Goal: Task Accomplishment & Management: Use online tool/utility

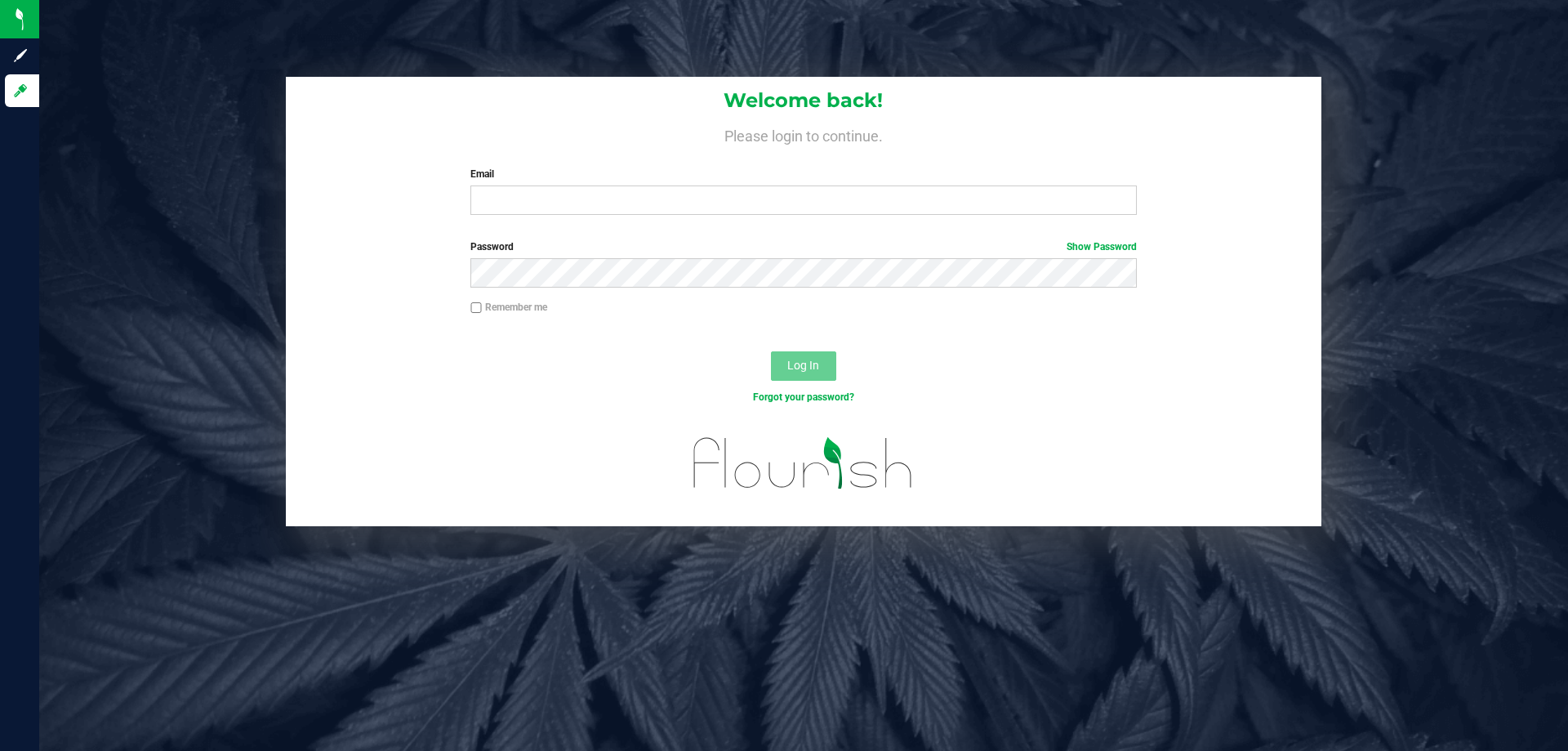
click at [526, 222] on div "Welcome back! Please login to continue. Email Required Please format your email…" at bounding box center [804, 152] width 1036 height 151
drag, startPoint x: 520, startPoint y: 219, endPoint x: 513, endPoint y: 212, distance: 9.9
click at [515, 219] on div "Welcome back! Please login to continue. Email Required Please format your email…" at bounding box center [804, 152] width 1036 height 151
click at [513, 210] on input "a" at bounding box center [803, 200] width 666 height 29
type input "[EMAIL_ADDRESS][DOMAIN_NAME]"
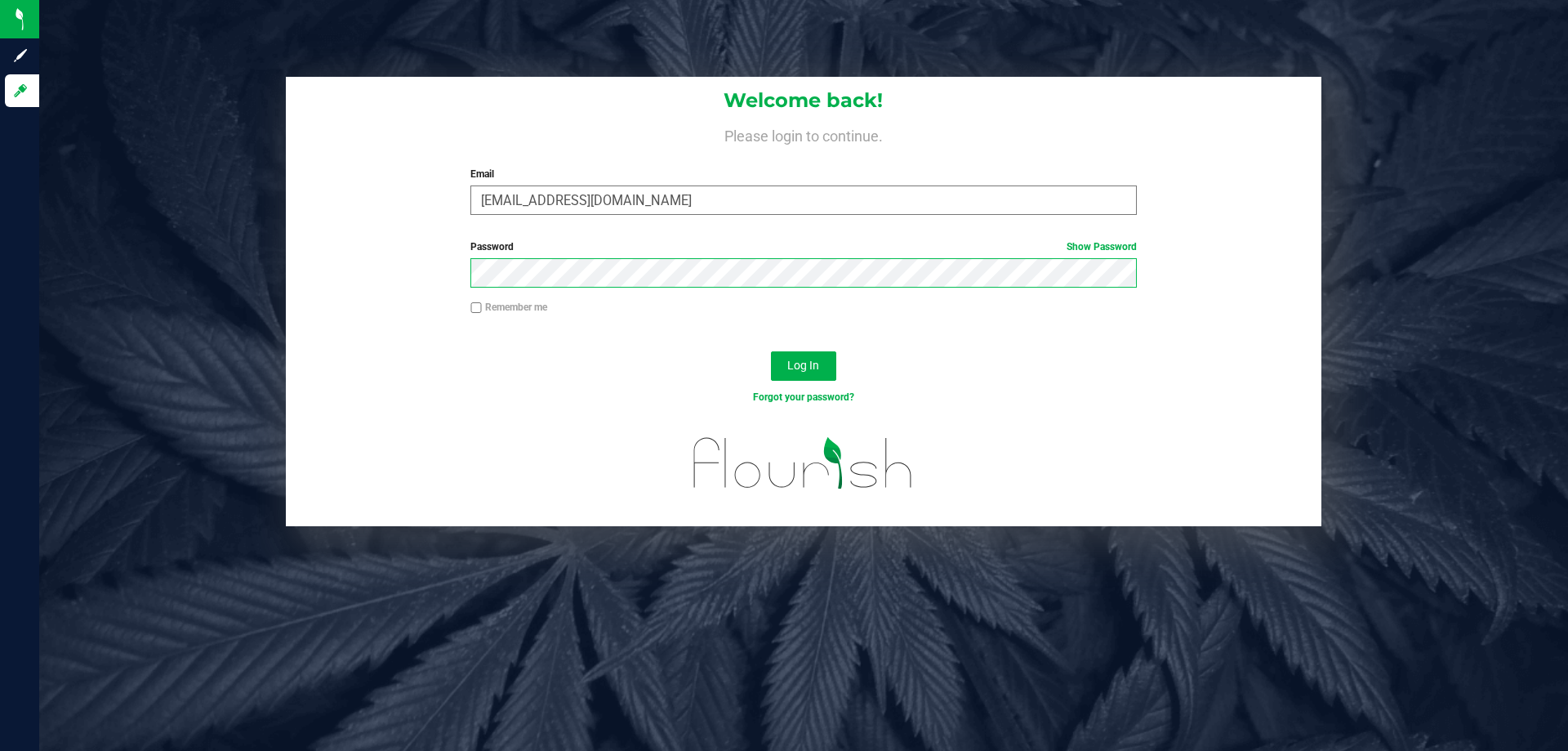
click at [771, 351] on button "Log In" at bounding box center [803, 365] width 66 height 29
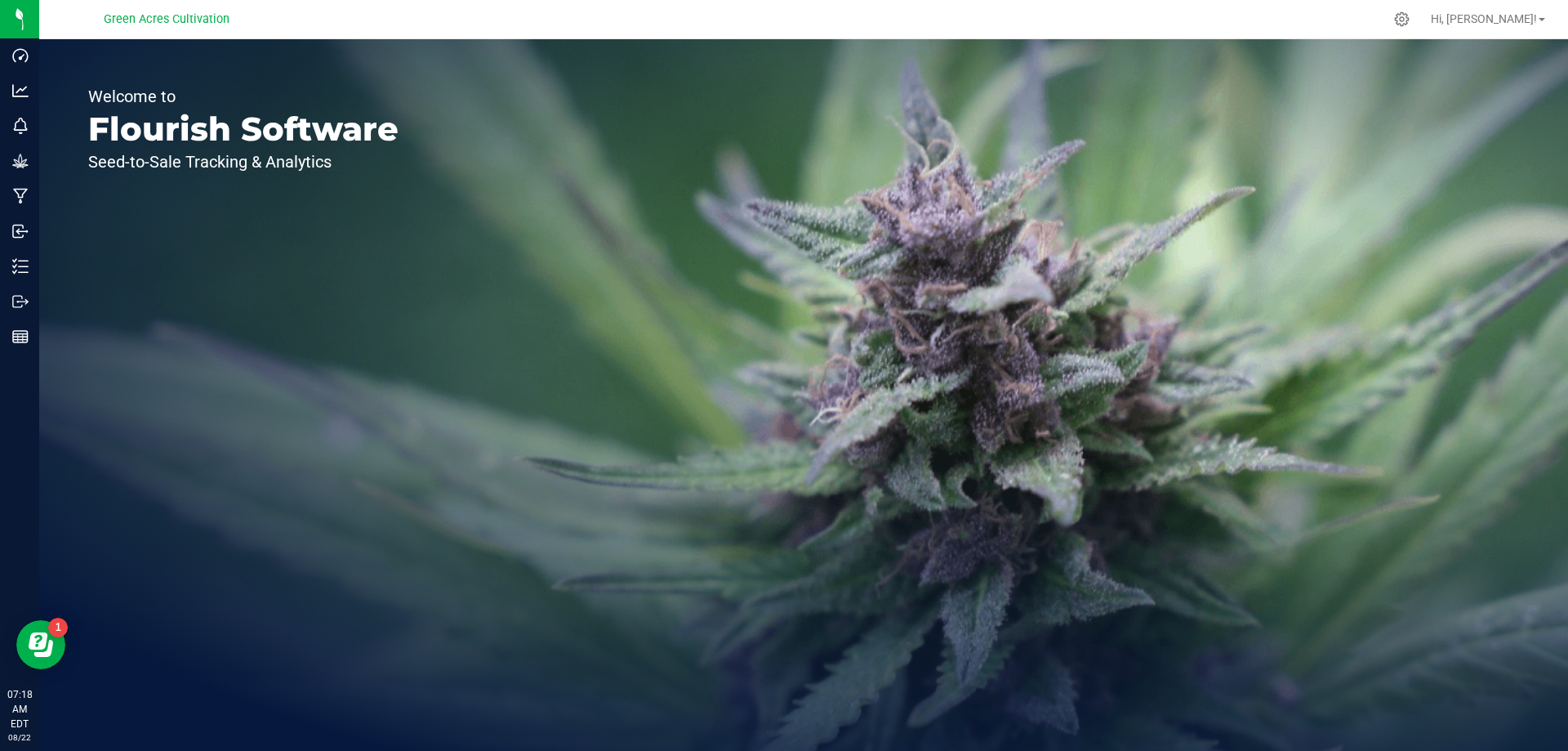
click at [39, 271] on div "Welcome to Flourish Software Seed-to-Sale Tracking & Analytics" at bounding box center [243, 395] width 408 height 712
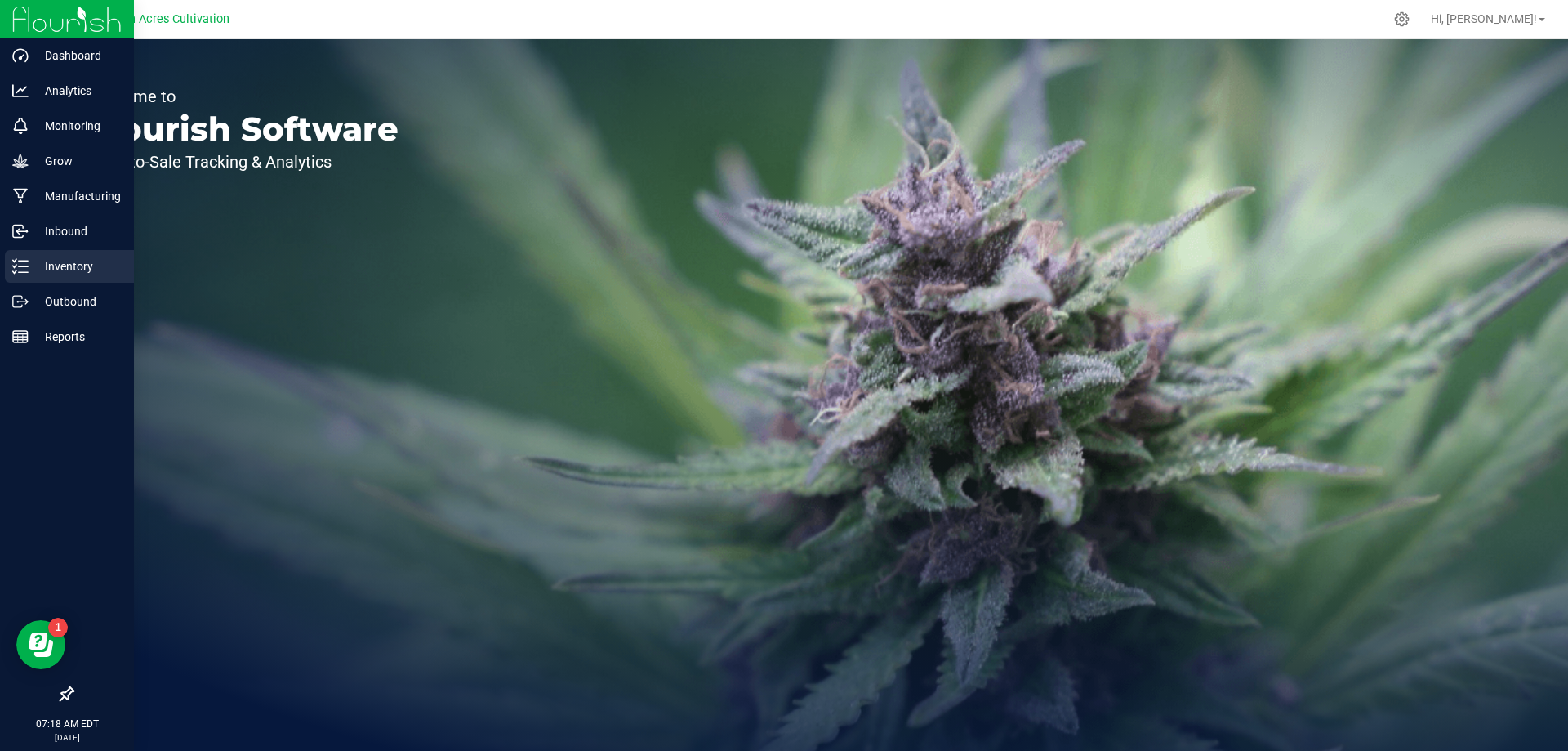
click at [17, 270] on icon at bounding box center [21, 266] width 17 height 17
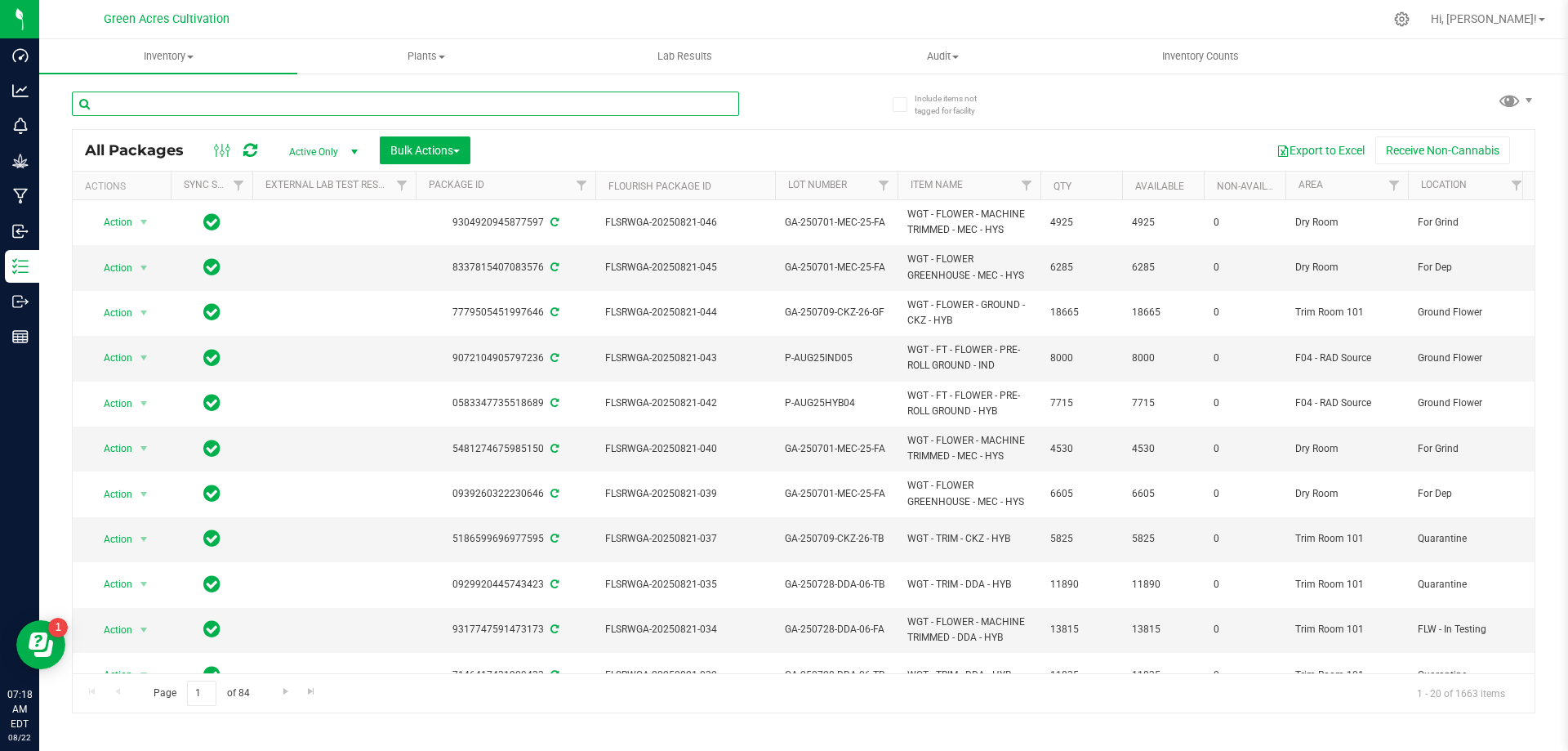
click at [438, 109] on input "text" at bounding box center [405, 103] width 668 height 24
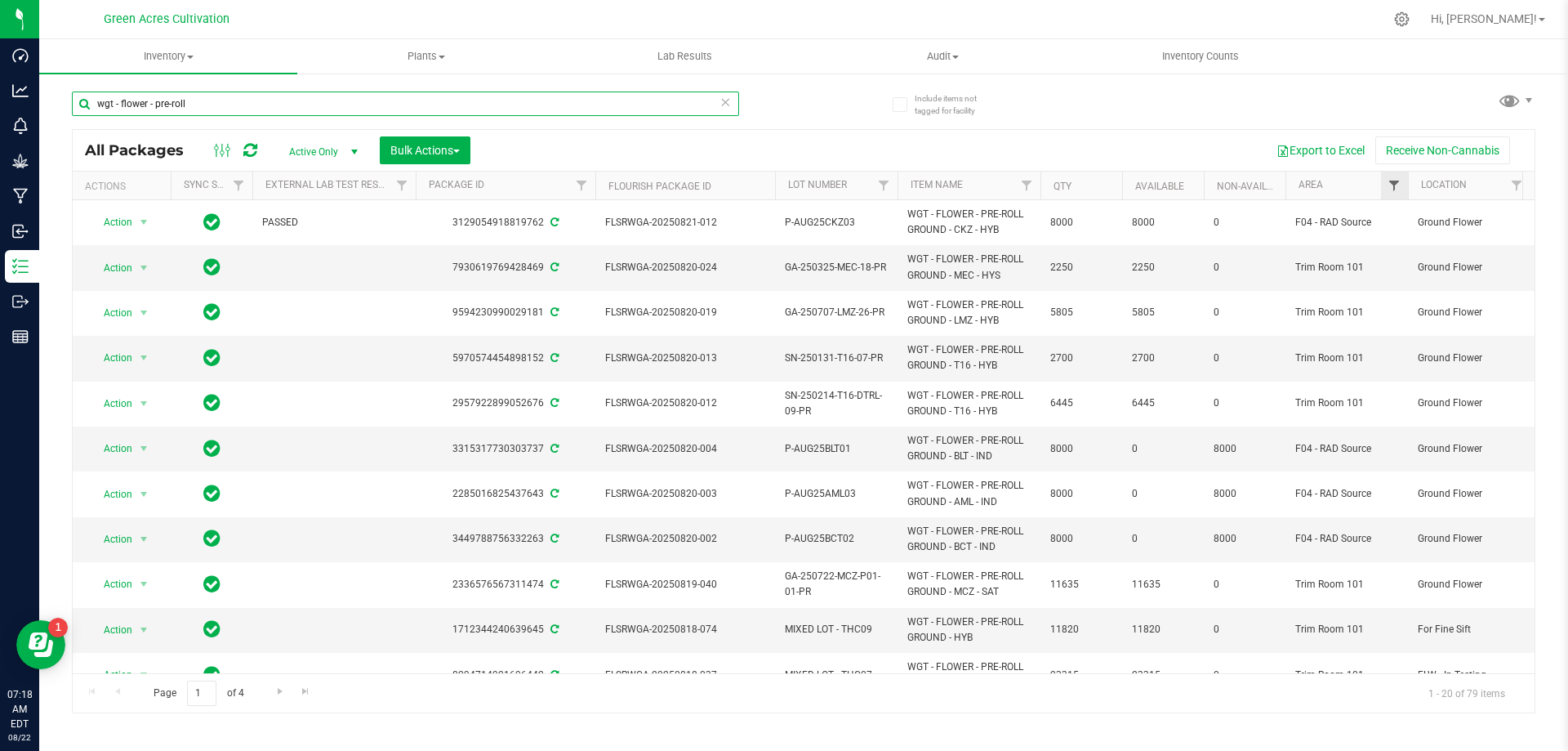
type input "wgt - flower - pre-roll"
click at [1389, 182] on span "Filter" at bounding box center [1394, 185] width 13 height 13
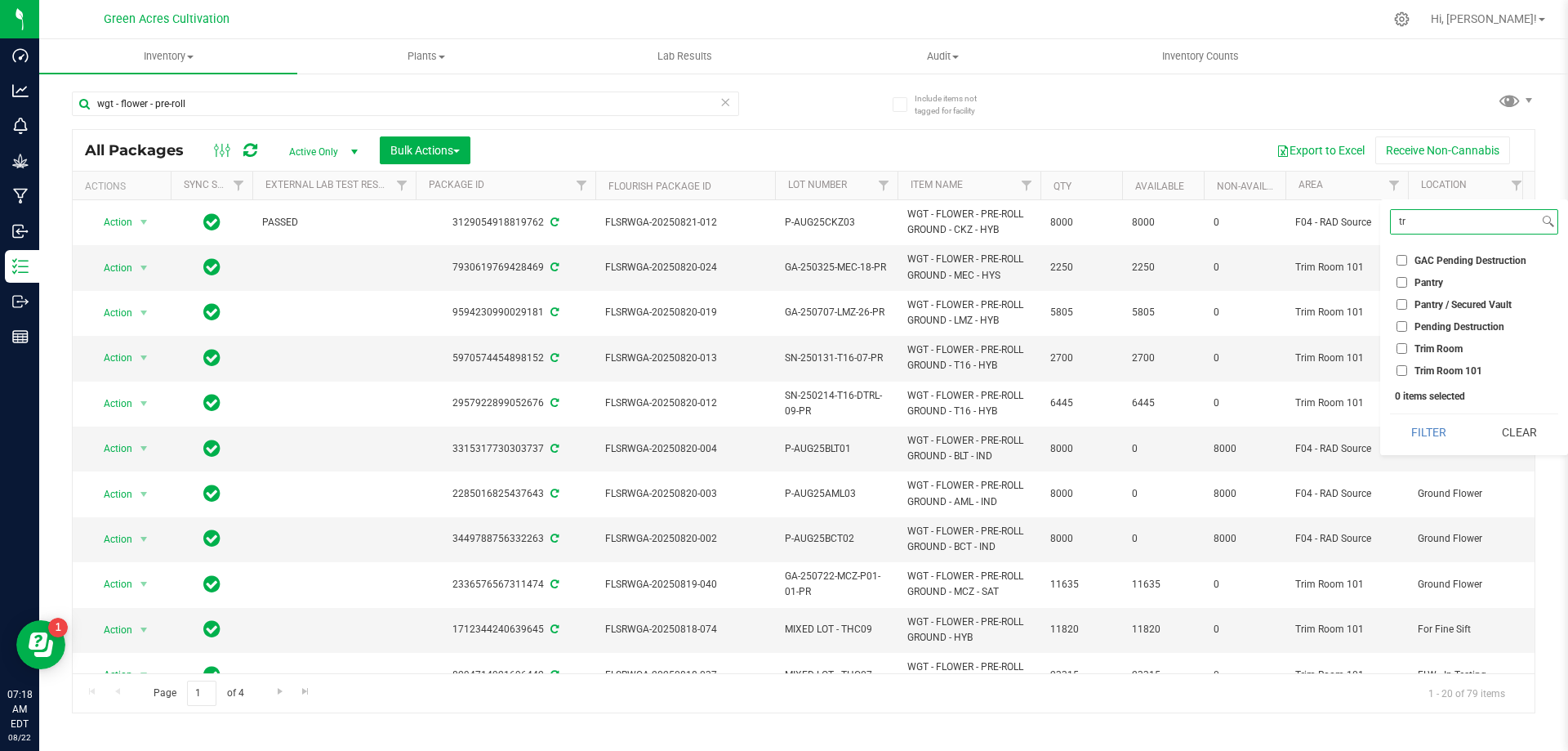
type input "tr"
click at [1447, 370] on span "Trim Room 101" at bounding box center [1449, 371] width 68 height 10
click at [1408, 370] on input "Trim Room 101" at bounding box center [1402, 370] width 11 height 11
checkbox input "true"
click at [1452, 223] on input "tr" at bounding box center [1465, 221] width 148 height 23
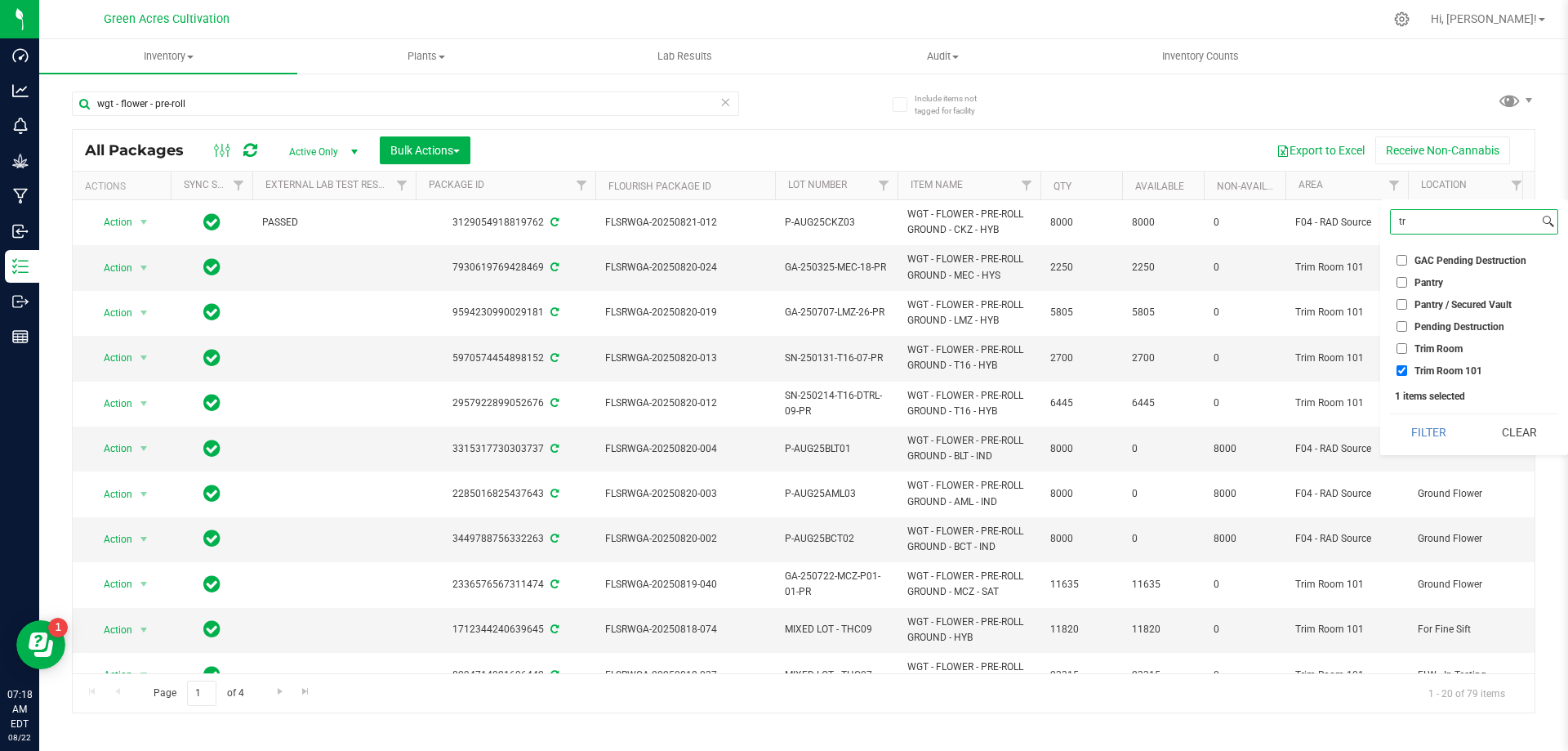
click at [1452, 223] on input "tr" at bounding box center [1465, 221] width 148 height 23
type input "dr"
click at [1435, 300] on span "Dry Room" at bounding box center [1437, 305] width 43 height 10
click at [1408, 299] on input "Dry Room" at bounding box center [1402, 304] width 11 height 11
checkbox input "true"
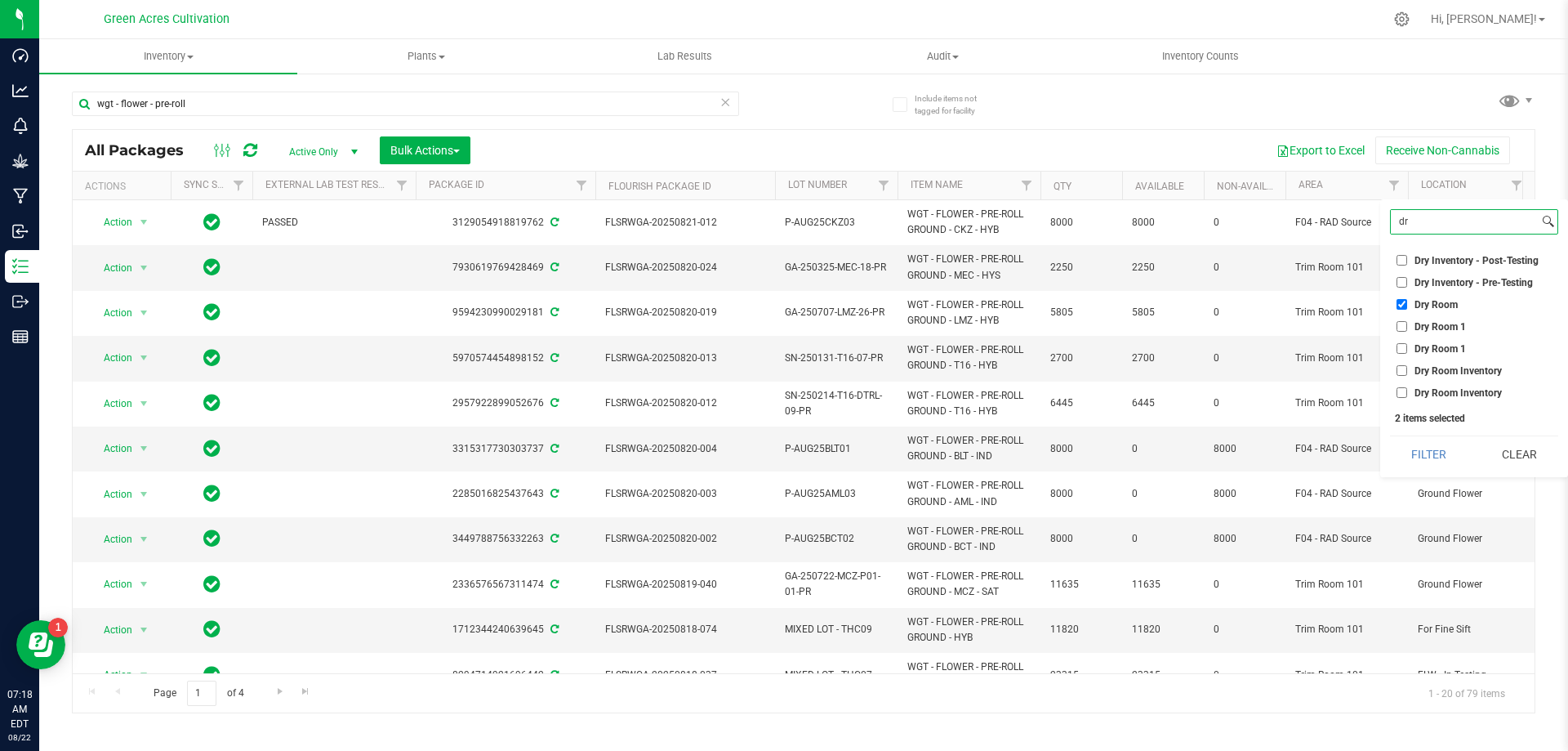
click at [1430, 232] on input "dr" at bounding box center [1465, 221] width 148 height 23
type input "f04"
click at [1442, 260] on span "F04 - RAD Source" at bounding box center [1454, 261] width 78 height 10
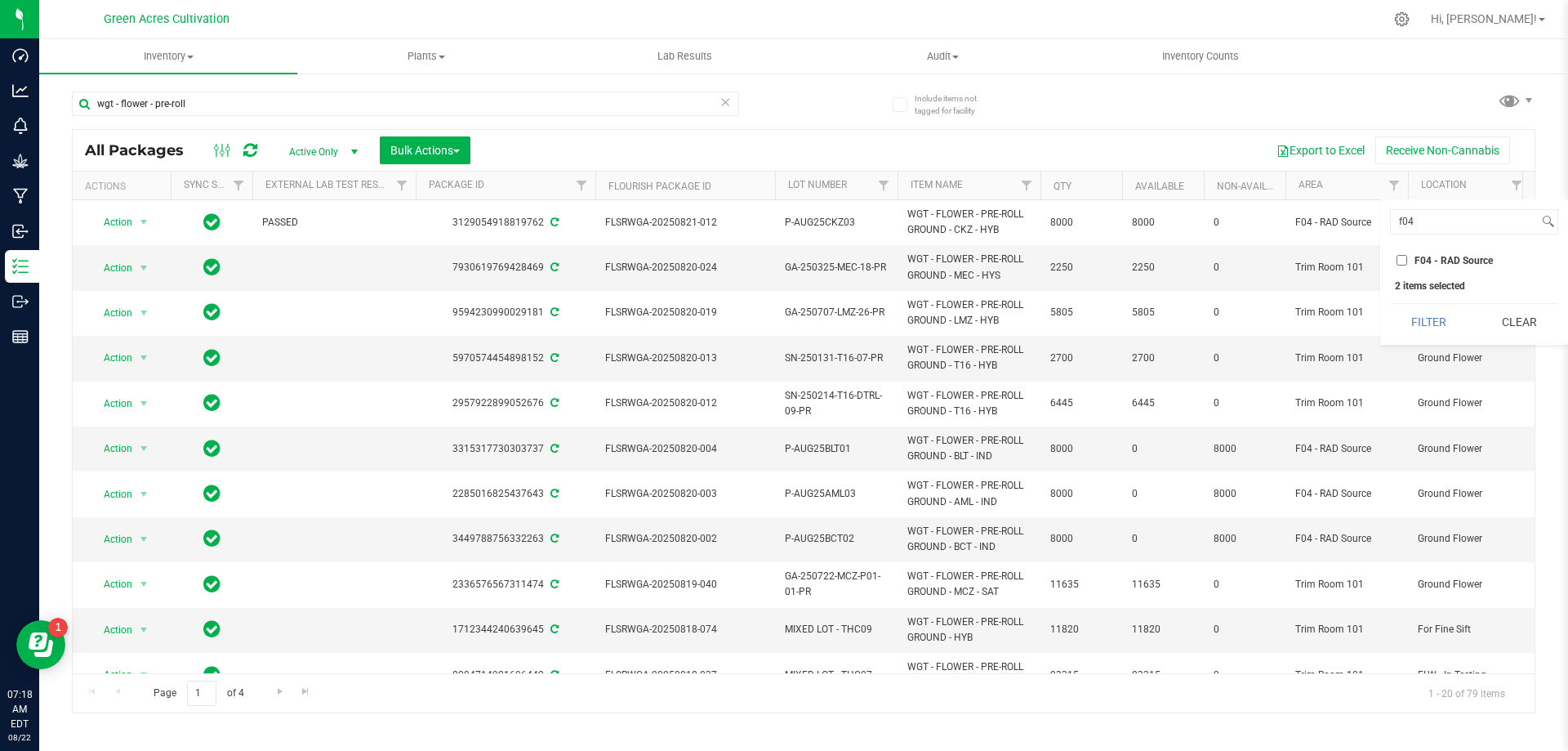
click at [1408, 260] on input "F04 - RAD Source" at bounding box center [1402, 260] width 11 height 11
checkbox input "true"
click at [1427, 220] on input "f04" at bounding box center [1465, 221] width 148 height 23
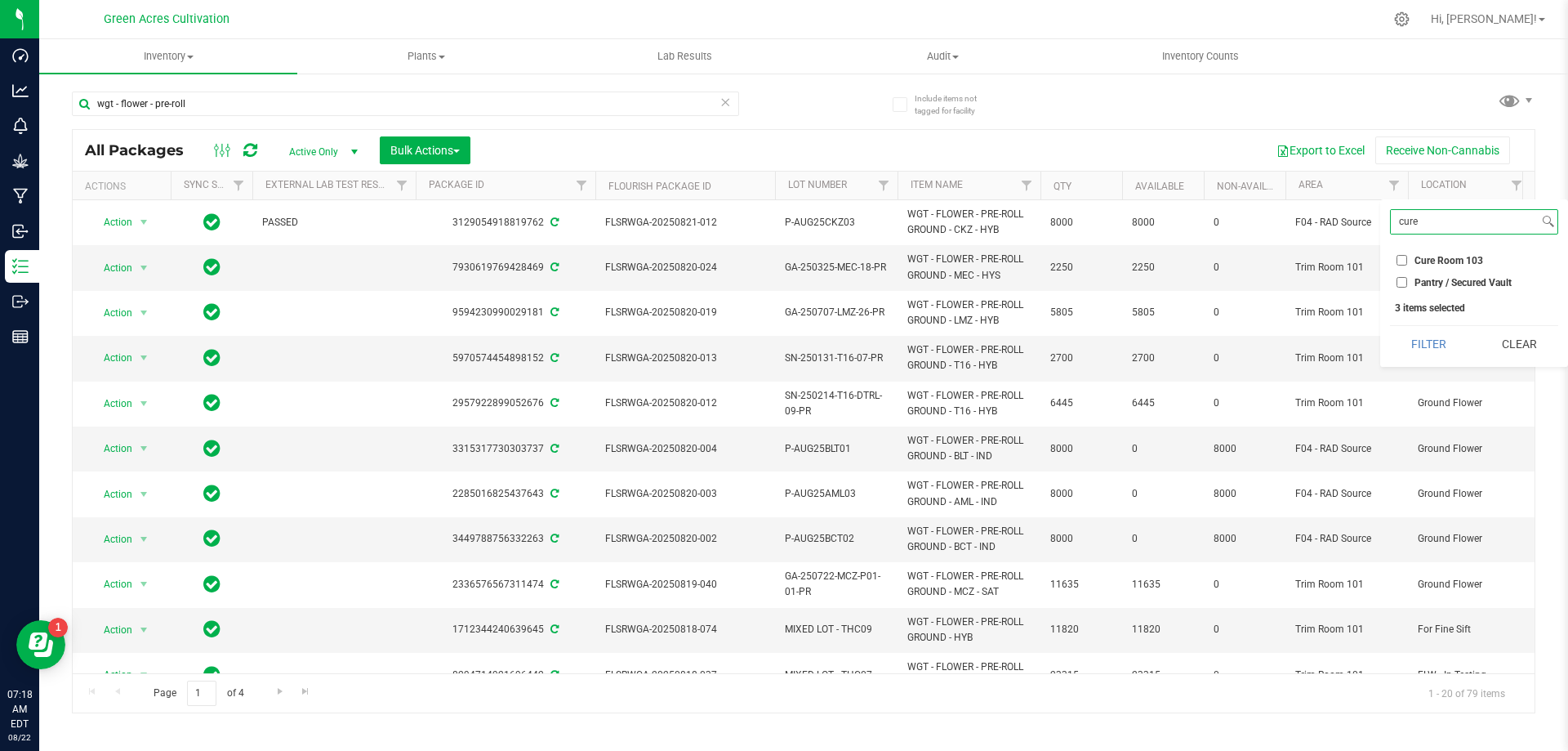
type input "cure"
click at [1432, 256] on span "Cure Room 103" at bounding box center [1449, 261] width 69 height 10
click at [1408, 255] on input "Cure Room 103" at bounding box center [1402, 260] width 11 height 11
checkbox input "true"
click at [1447, 343] on button "Filter" at bounding box center [1429, 343] width 78 height 36
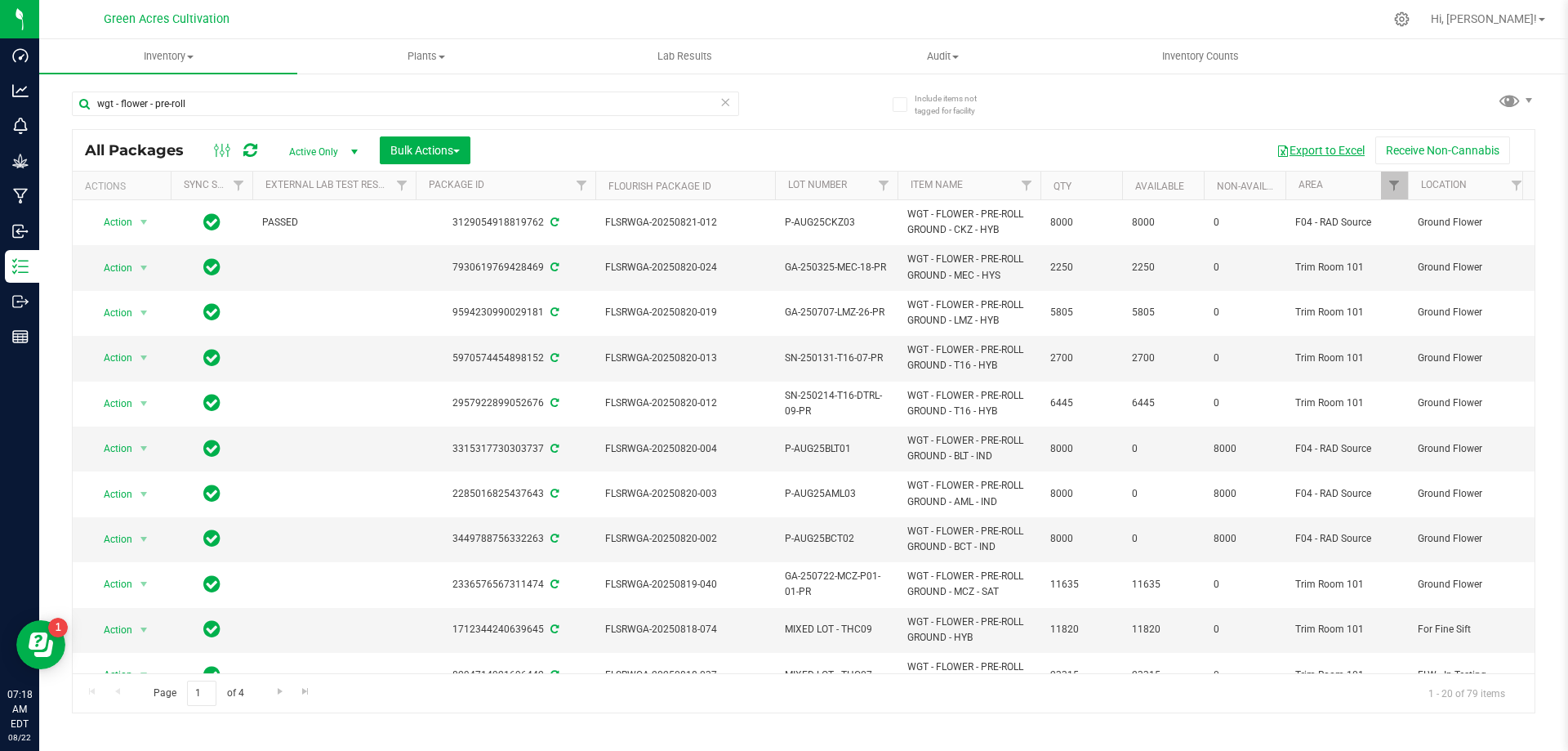
click at [1308, 141] on button "Export to Excel" at bounding box center [1321, 150] width 110 height 27
click at [234, 106] on input "wgt - flower - pre-roll" at bounding box center [405, 103] width 668 height 24
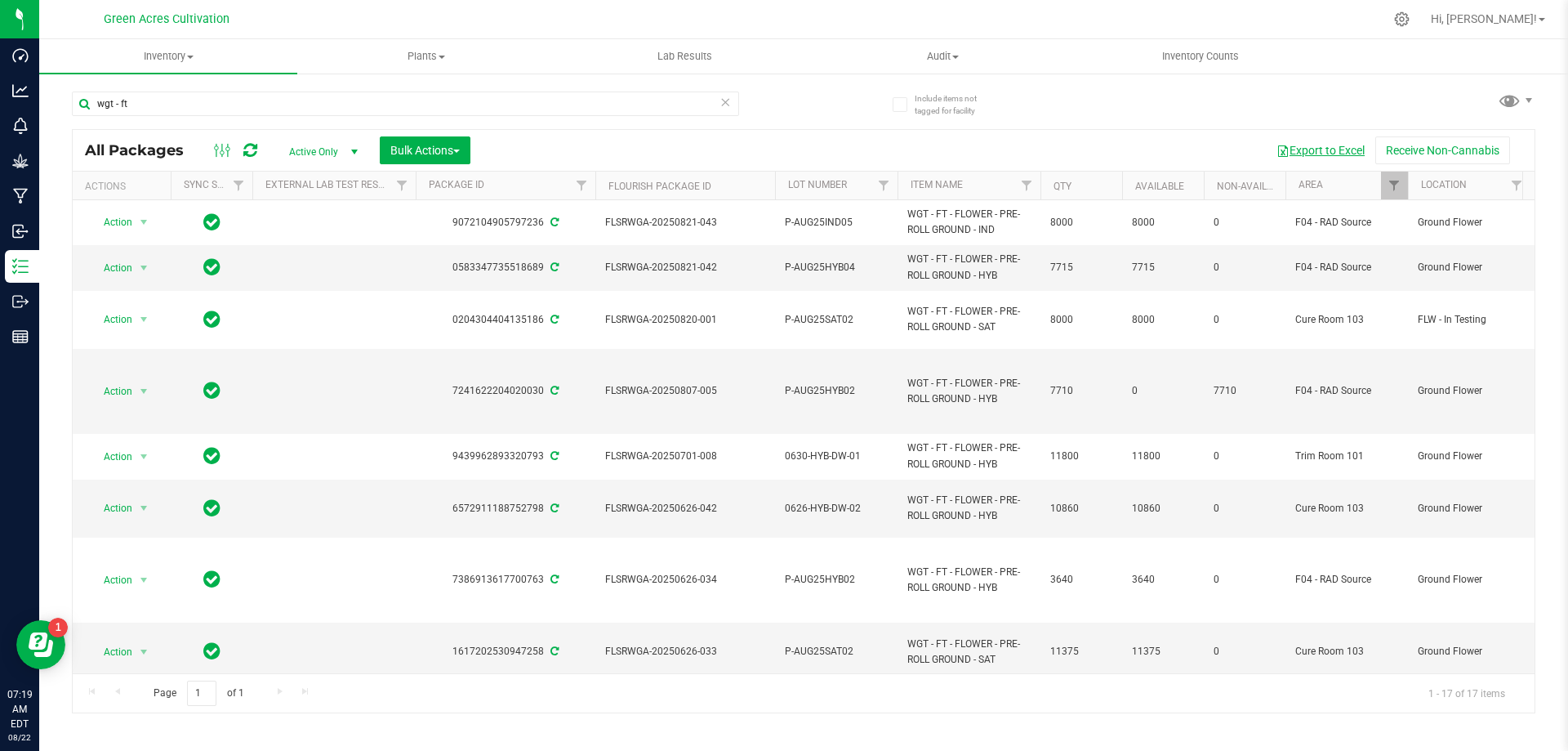
click at [1329, 158] on button "Export to Excel" at bounding box center [1321, 150] width 110 height 27
click at [649, 96] on input "wgt - ft" at bounding box center [405, 103] width 668 height 24
click at [648, 96] on input "wgt - ft" at bounding box center [405, 103] width 668 height 24
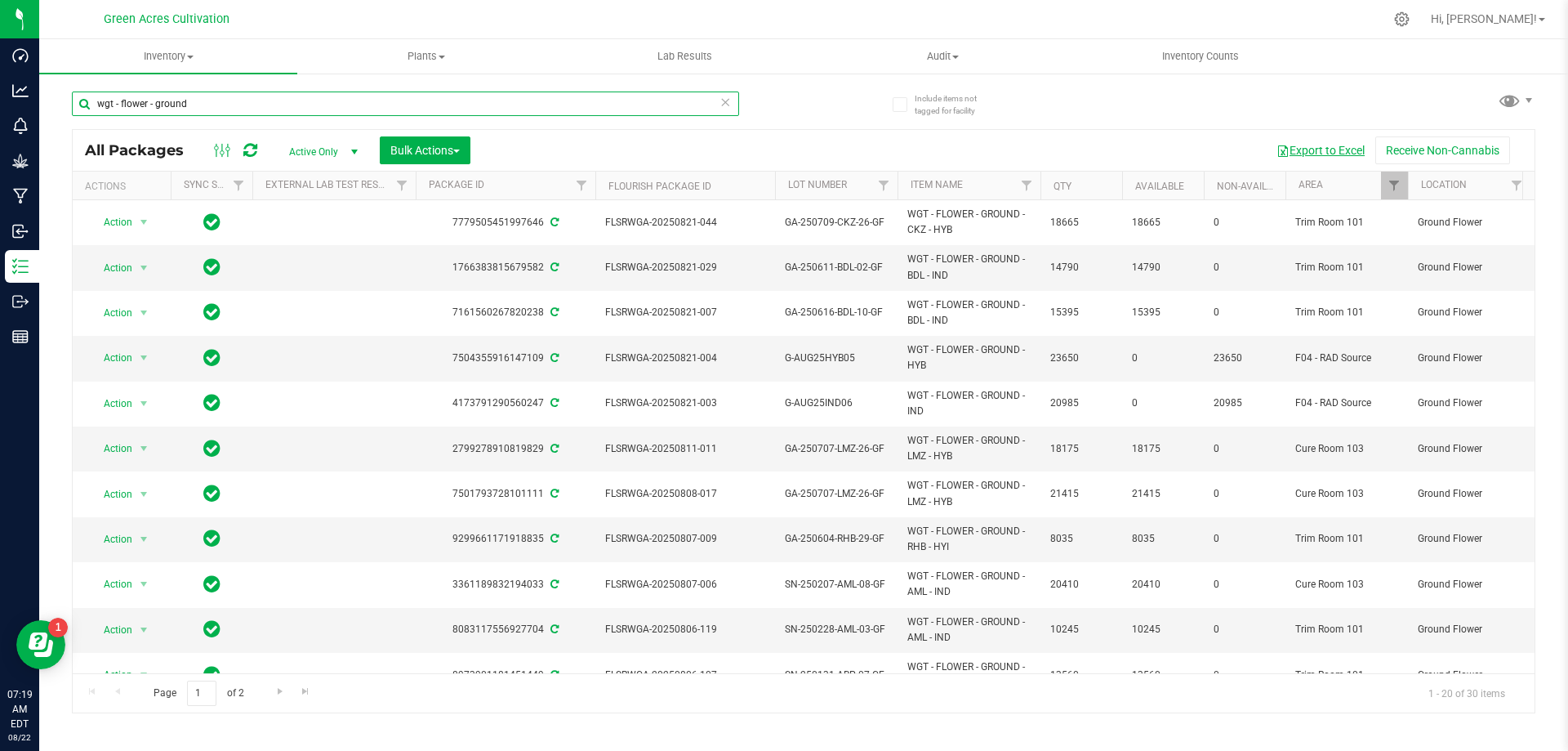
type input "wgt - flower - ground"
click at [1304, 143] on button "Export to Excel" at bounding box center [1321, 150] width 110 height 27
